Goal: Find specific page/section: Find specific page/section

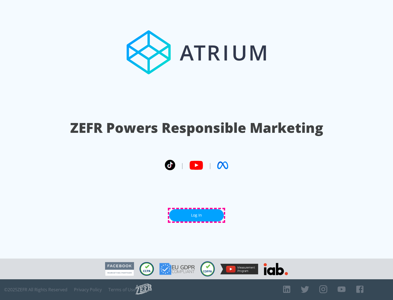
click at [196, 215] on link "Log In" at bounding box center [196, 215] width 55 height 12
